Goal: Answer question/provide support

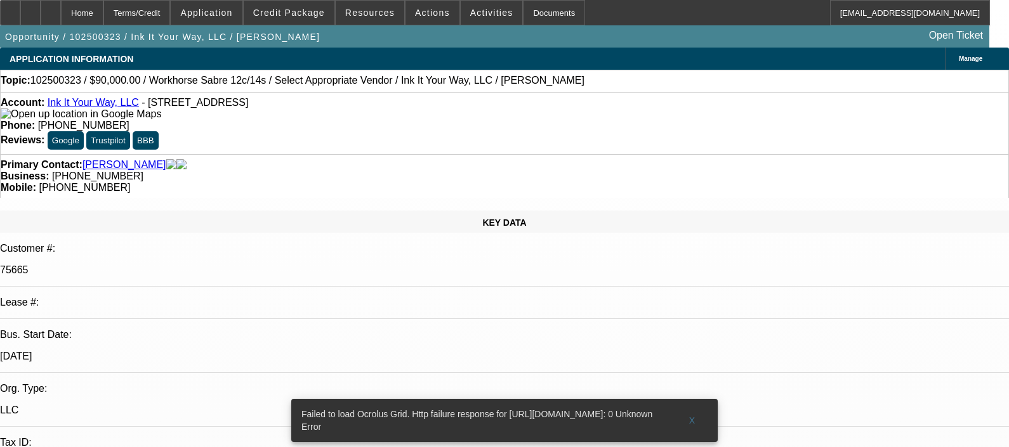
select select "0"
select select "2"
select select "0.1"
select select "4"
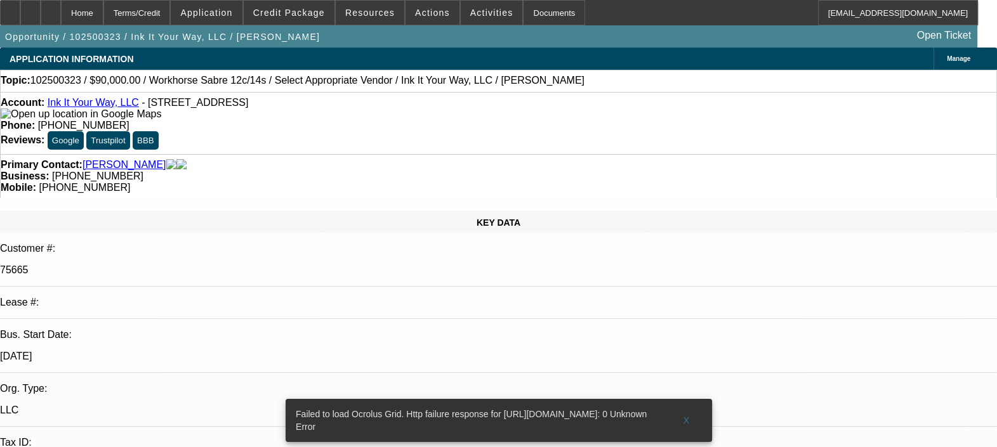
radio input "true"
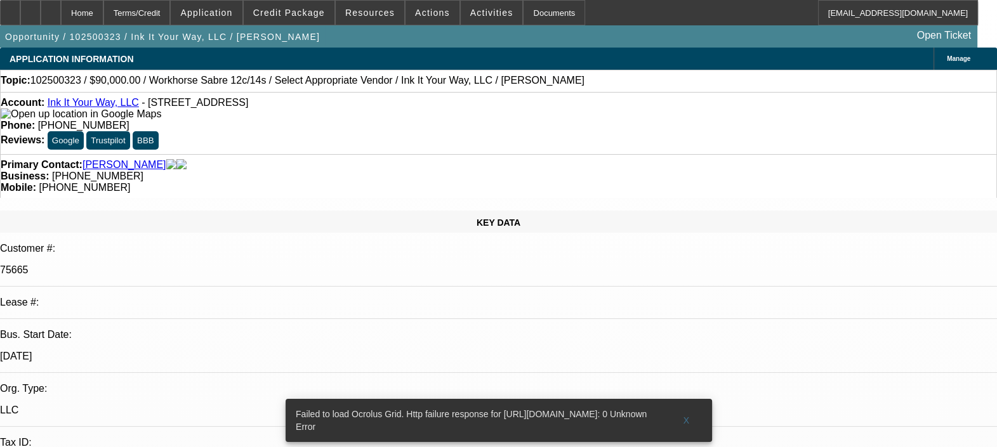
type textarea "EVERYTHING SEEMS TO BE GOOD ON THE DEALS. PAYMENT HISTORY IS ALSO GOOD. FEW PAY…"
radio input "false"
radio input "true"
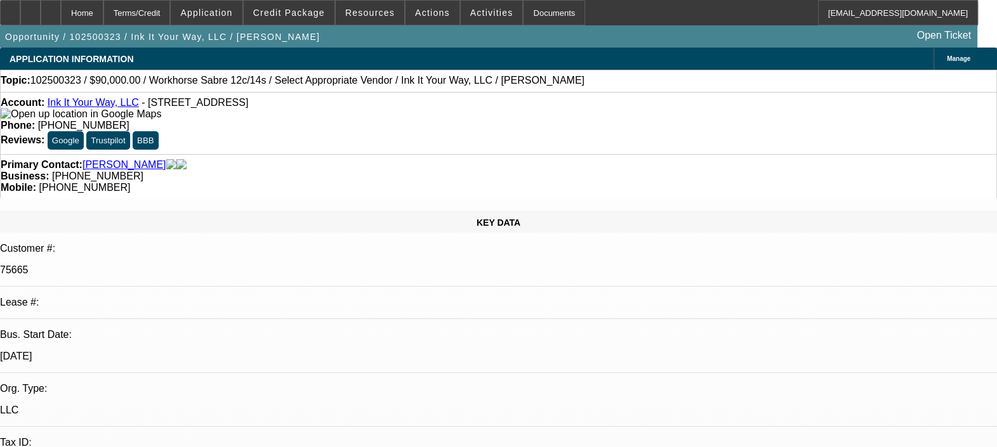
select select "0"
select select "2"
select select "0.1"
select select "1"
select select "2"
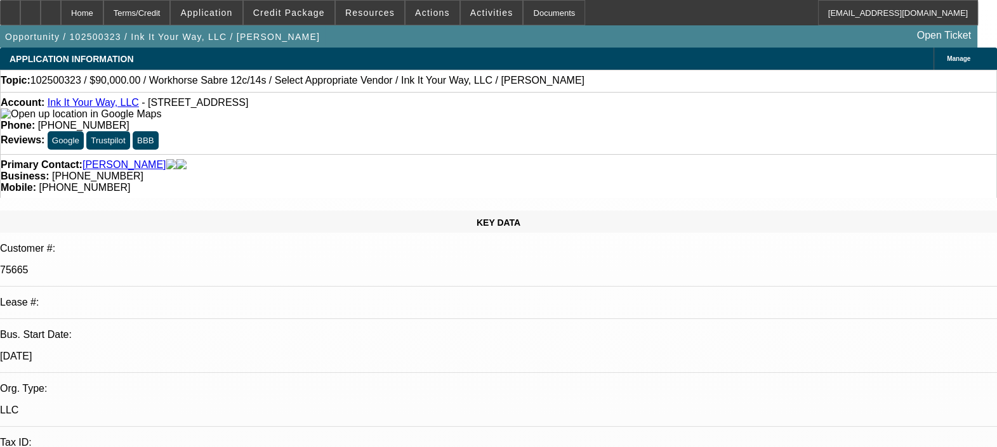
select select "4"
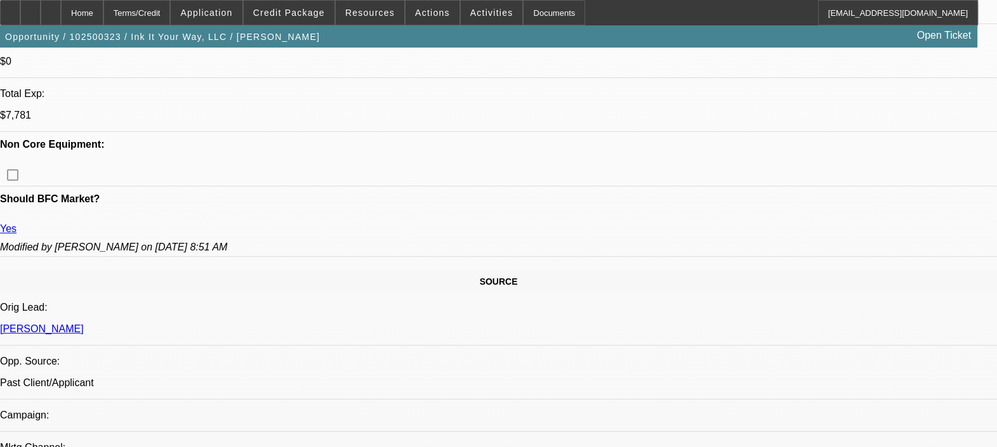
scroll to position [714, 0]
